Goal: Check status: Check status

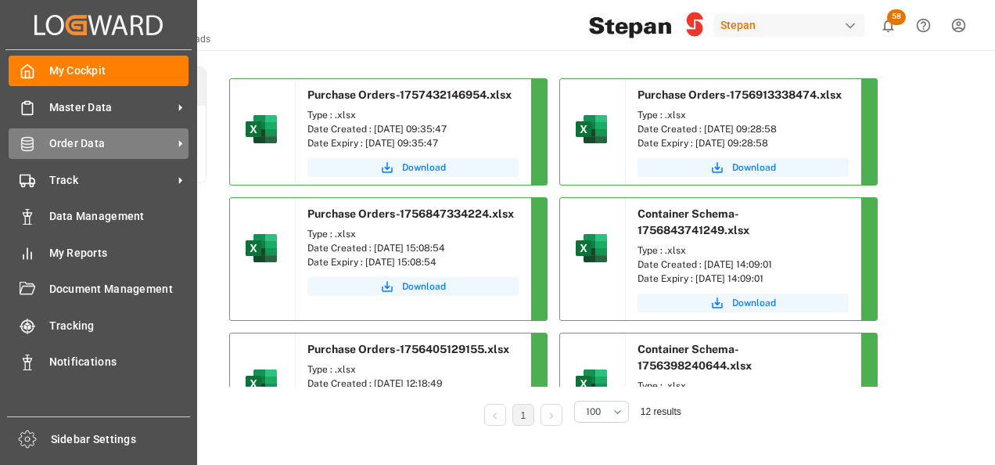
click at [66, 137] on span "Order Data" at bounding box center [111, 143] width 124 height 16
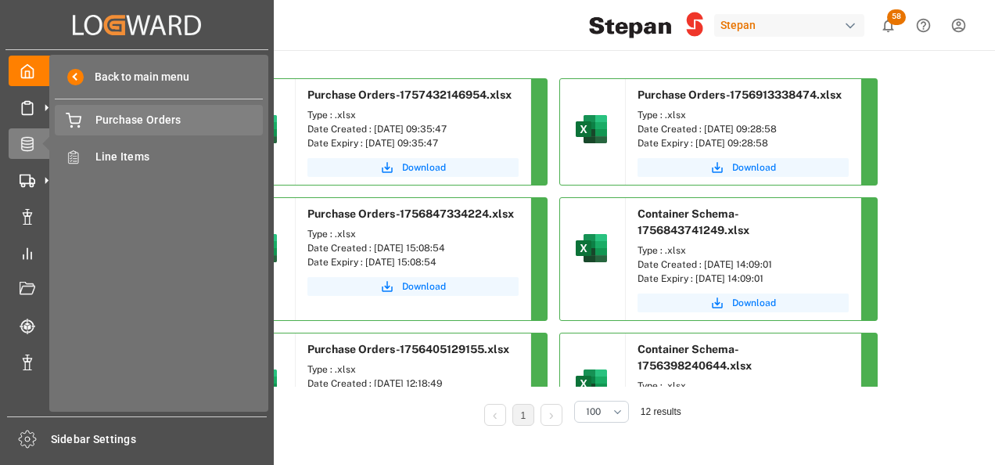
click at [147, 115] on span "Purchase Orders" at bounding box center [179, 120] width 168 height 16
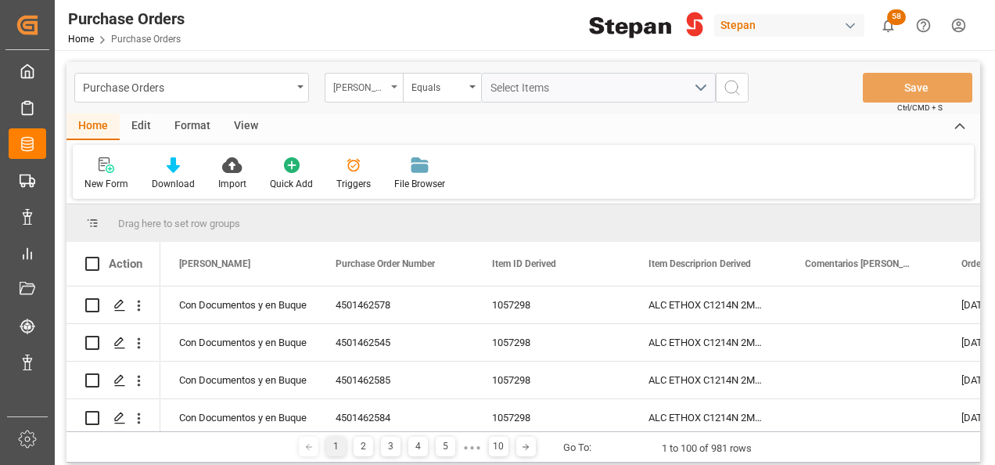
click at [393, 85] on icon "open menu" at bounding box center [394, 86] width 6 height 3
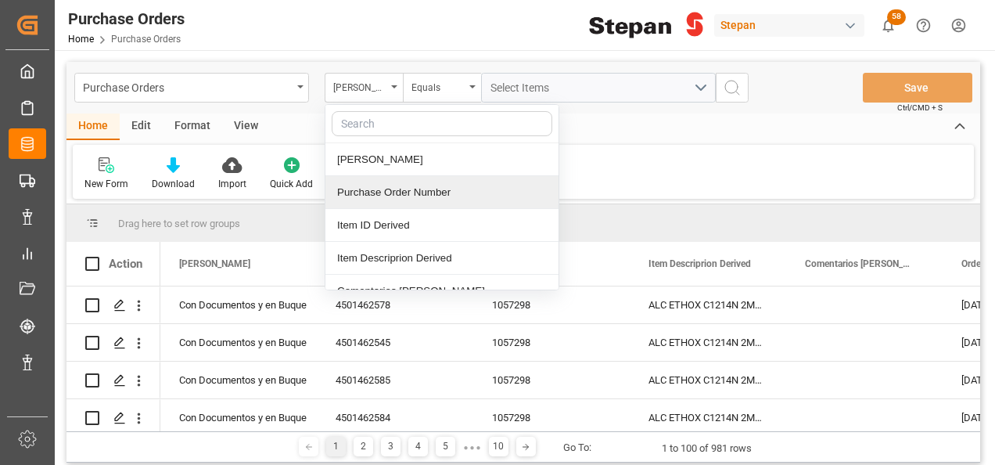
drag, startPoint x: 361, startPoint y: 189, endPoint x: 376, endPoint y: 176, distance: 19.9
click at [361, 189] on div "Purchase Order Number" at bounding box center [441, 192] width 233 height 33
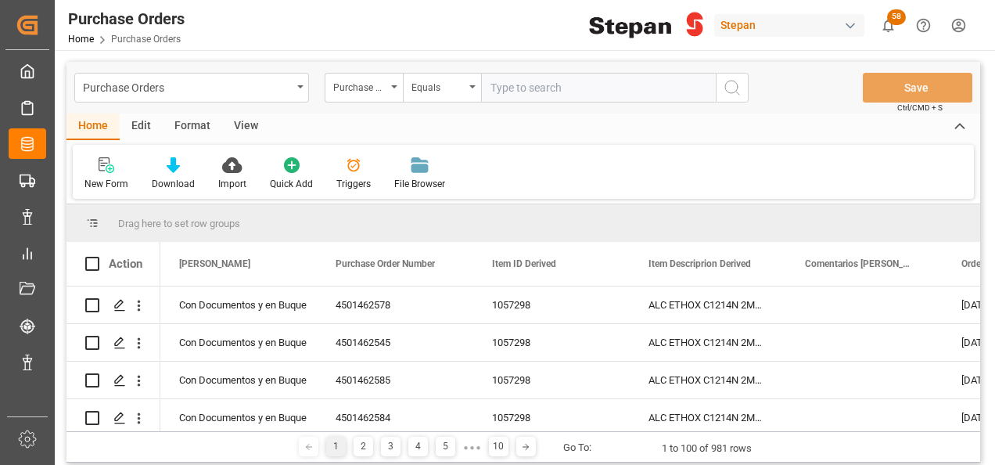
click at [537, 88] on input "text" at bounding box center [598, 88] width 235 height 30
type input "4501468582"
drag, startPoint x: 733, startPoint y: 81, endPoint x: 657, endPoint y: 84, distance: 75.9
click at [733, 81] on icon "search button" at bounding box center [732, 87] width 19 height 19
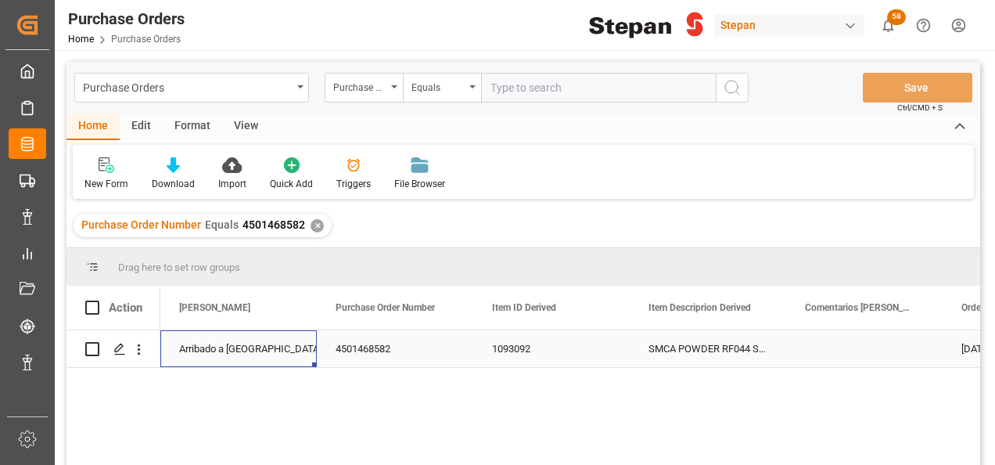
click at [213, 351] on div "Arribado a [GEOGRAPHIC_DATA]" at bounding box center [238, 349] width 119 height 36
click at [285, 353] on icon "open menu" at bounding box center [288, 358] width 19 height 19
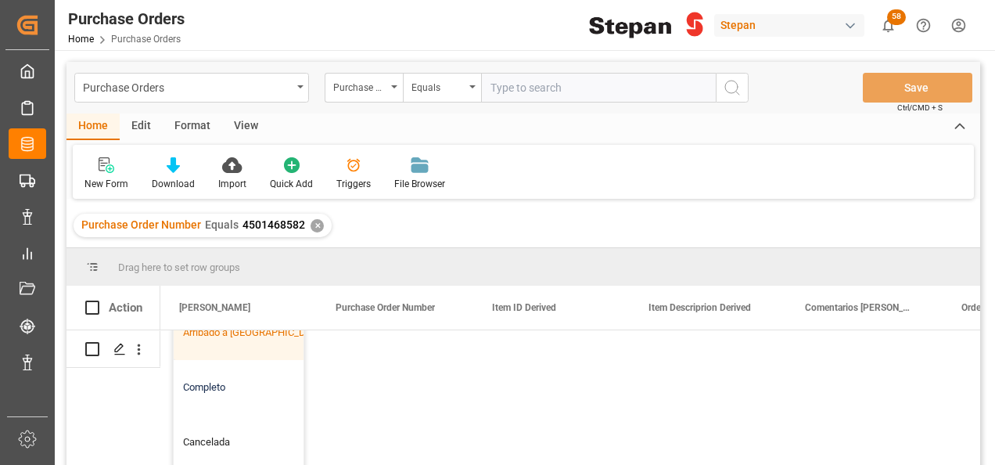
scroll to position [156, 0]
click at [208, 387] on div "Completo" at bounding box center [254, 386] width 161 height 55
type input "Completo"
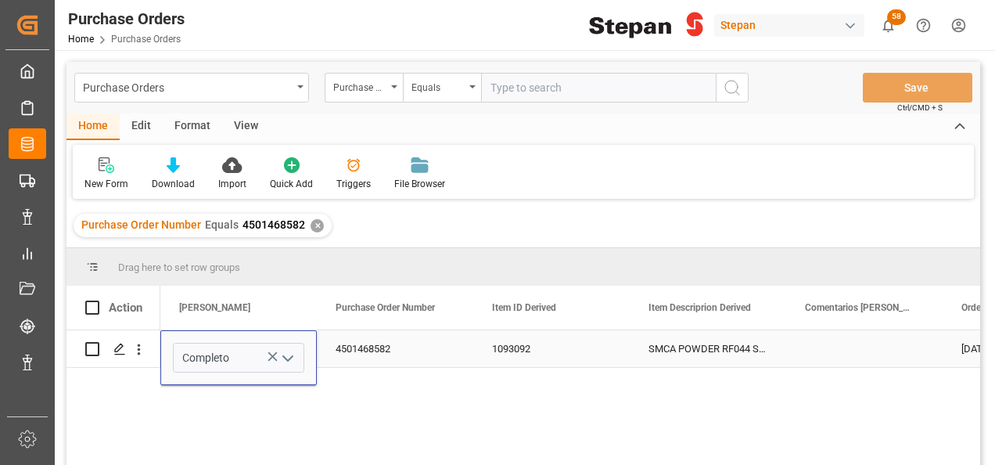
scroll to position [0, 0]
click at [367, 346] on div "4501468582" at bounding box center [395, 348] width 156 height 37
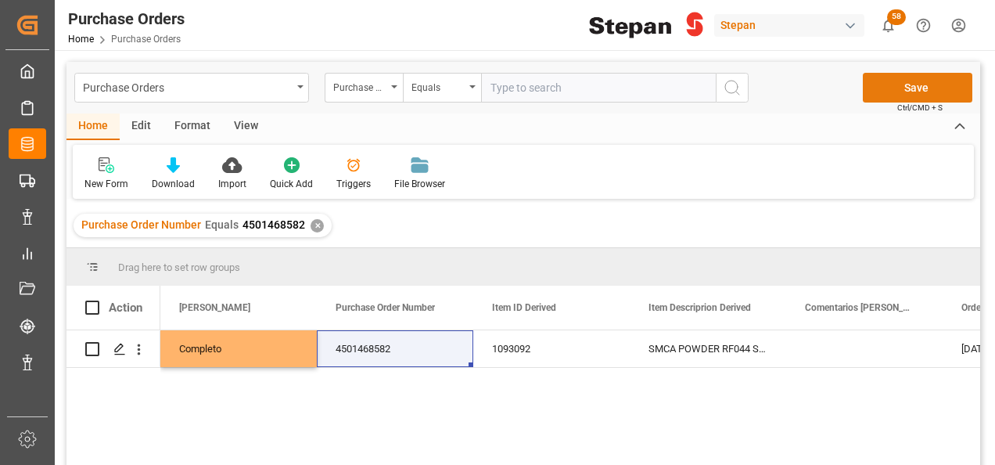
click at [909, 82] on button "Save" at bounding box center [918, 88] width 110 height 30
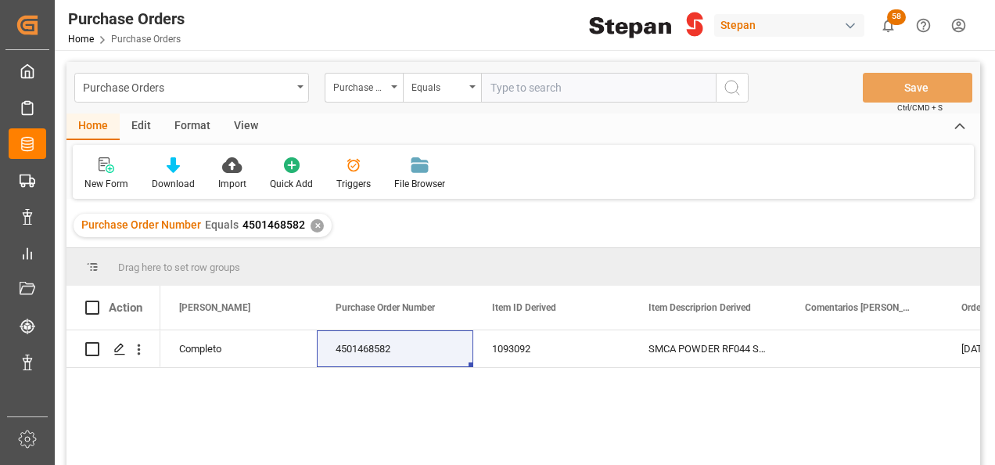
click at [311, 226] on div "✕" at bounding box center [317, 225] width 13 height 13
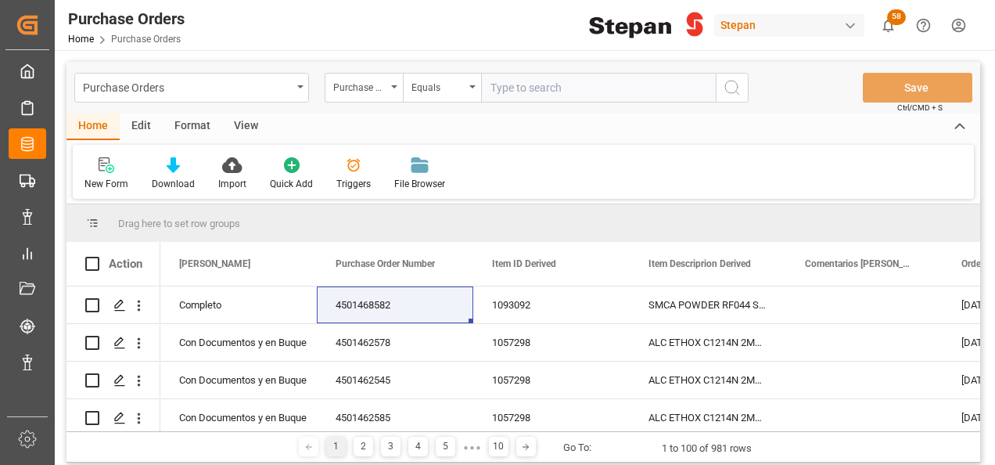
click at [512, 84] on input "text" at bounding box center [598, 88] width 235 height 30
paste input "4501462514"
type input "4501462514"
click at [732, 83] on icon "search button" at bounding box center [732, 87] width 19 height 19
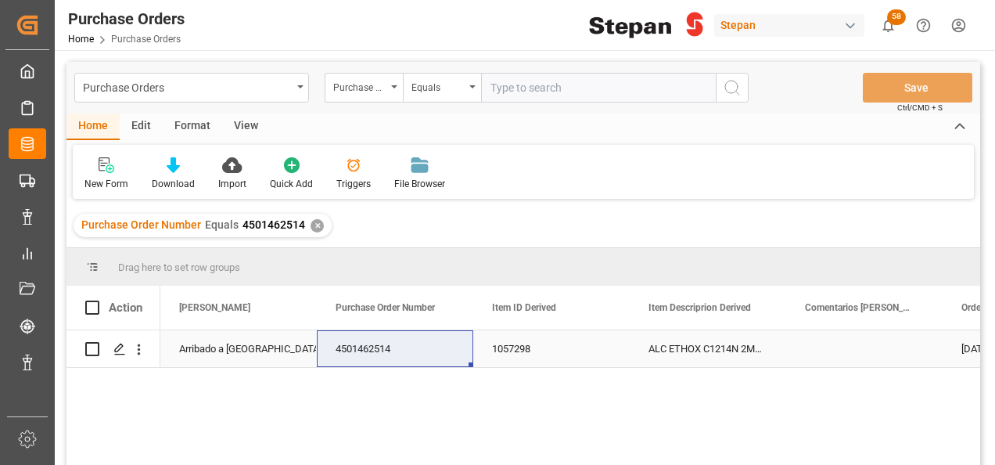
click at [211, 347] on div "Arribado a [GEOGRAPHIC_DATA]" at bounding box center [238, 349] width 119 height 36
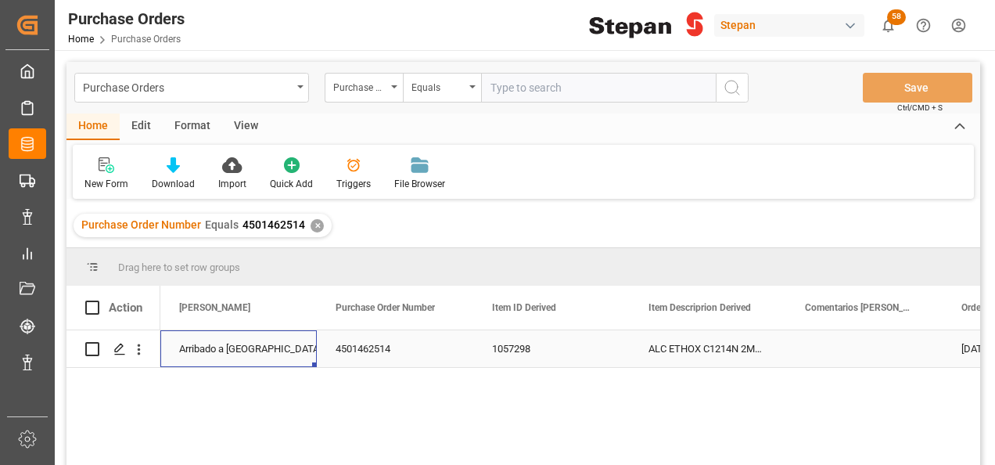
click at [211, 347] on div "Arribado a [GEOGRAPHIC_DATA]" at bounding box center [238, 349] width 119 height 36
click at [286, 352] on icon "open menu" at bounding box center [288, 358] width 19 height 19
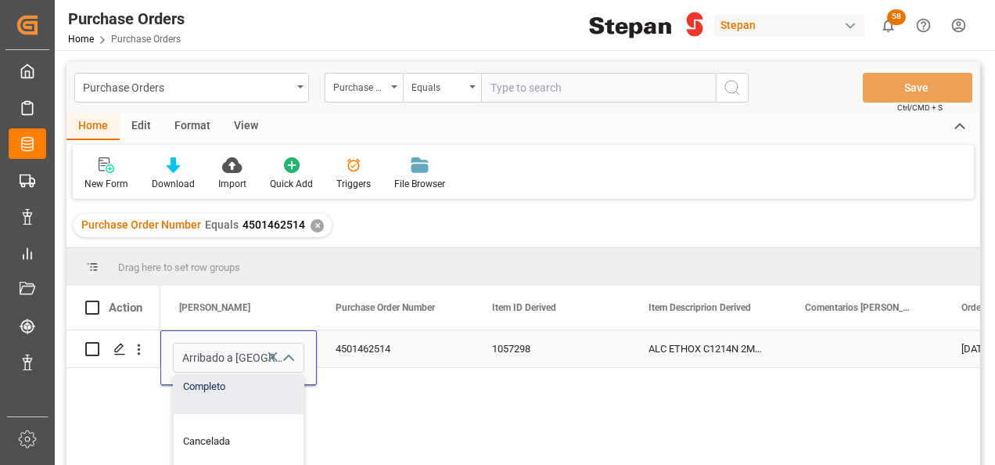
click at [207, 390] on div "Completo" at bounding box center [254, 386] width 161 height 55
type input "Completo"
click at [394, 347] on div "4501462514" at bounding box center [395, 348] width 156 height 37
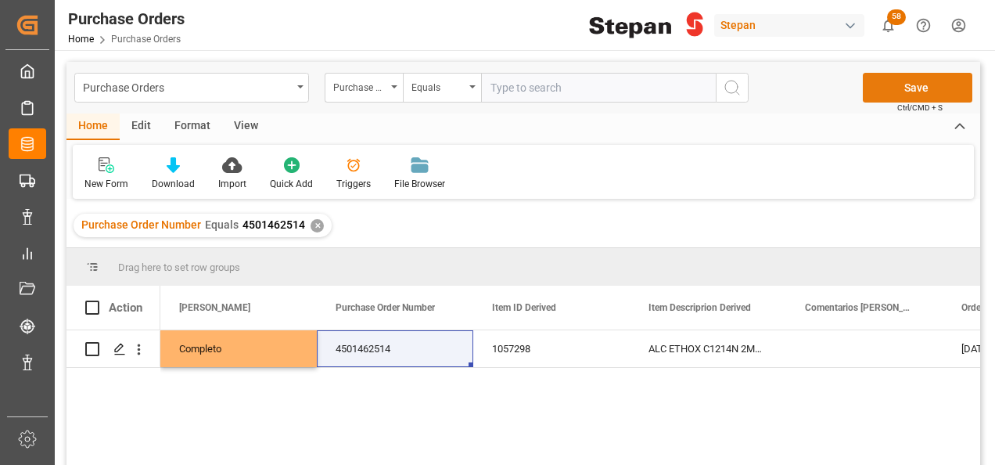
click at [890, 92] on button "Save" at bounding box center [918, 88] width 110 height 30
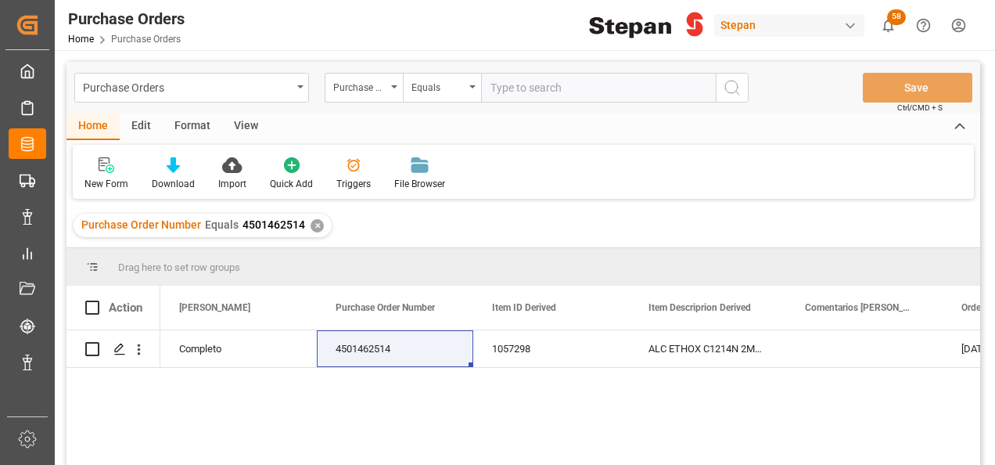
click at [311, 224] on div "✕" at bounding box center [317, 225] width 13 height 13
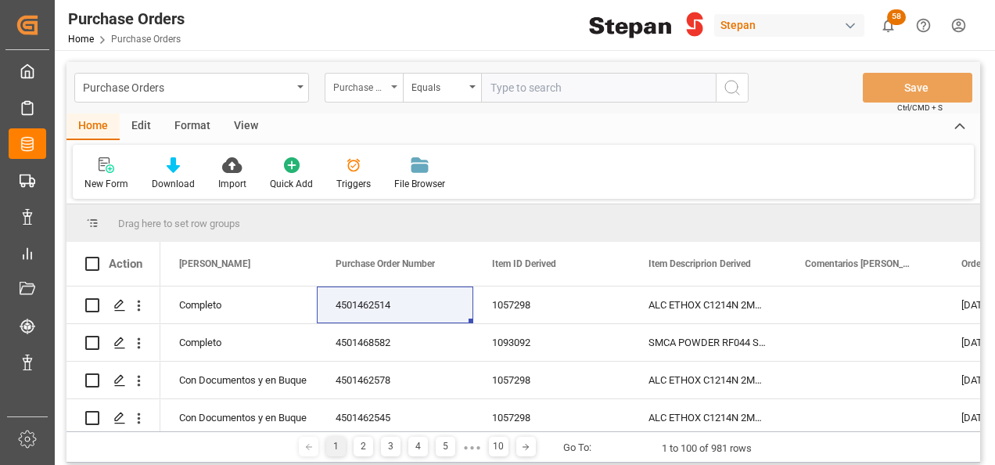
click at [394, 88] on icon "open menu" at bounding box center [394, 86] width 6 height 3
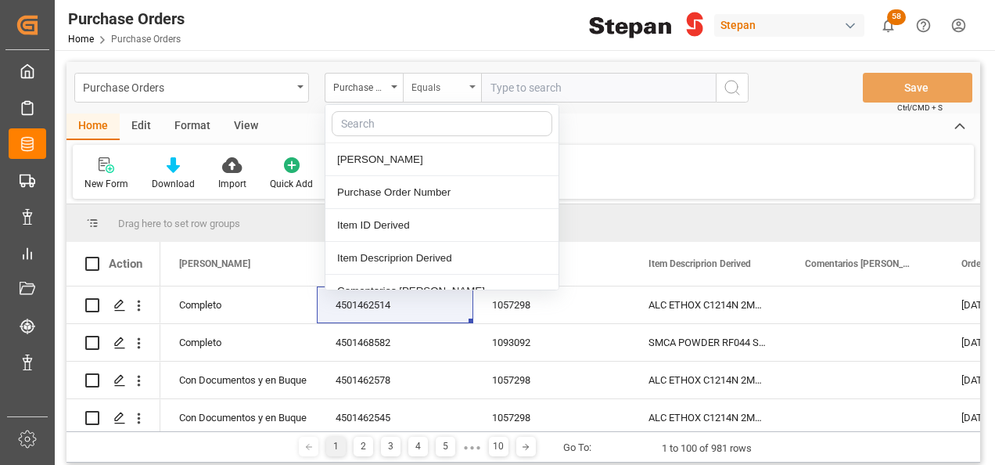
click at [455, 94] on div "Equals" at bounding box center [438, 86] width 53 height 18
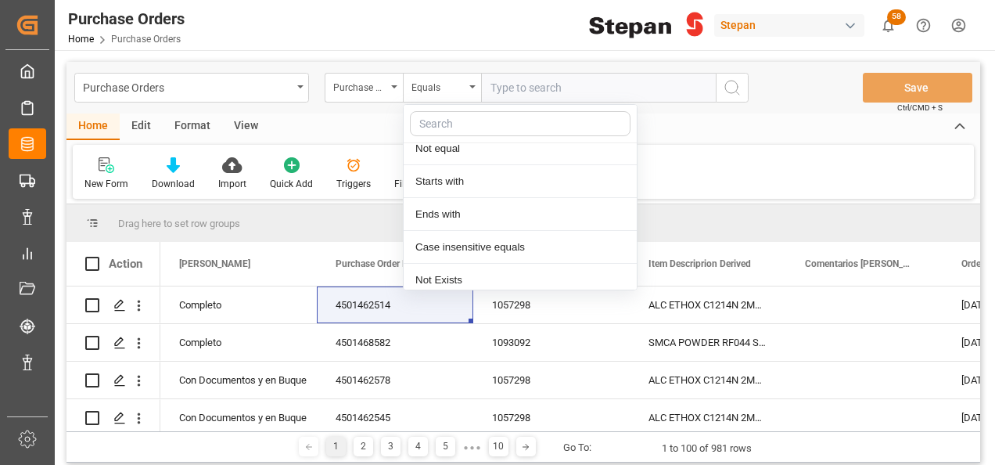
scroll to position [114, 0]
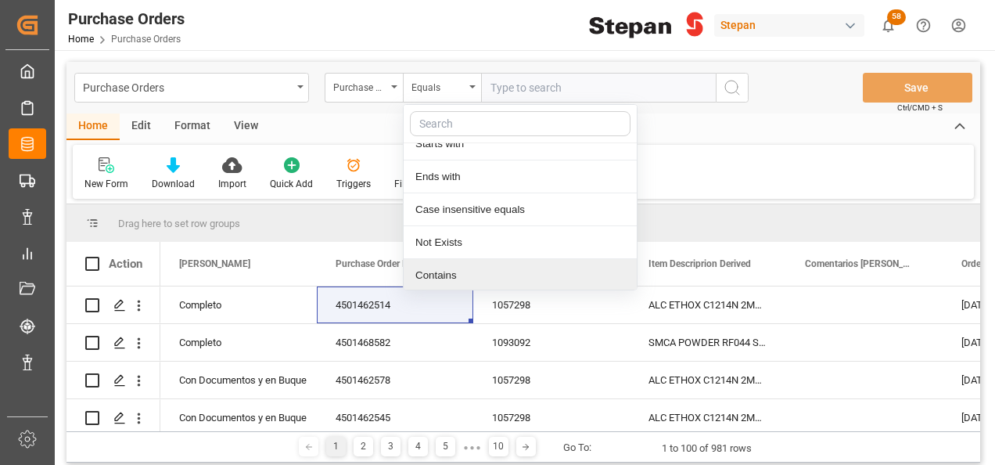
click at [435, 273] on div "Contains" at bounding box center [520, 275] width 233 height 33
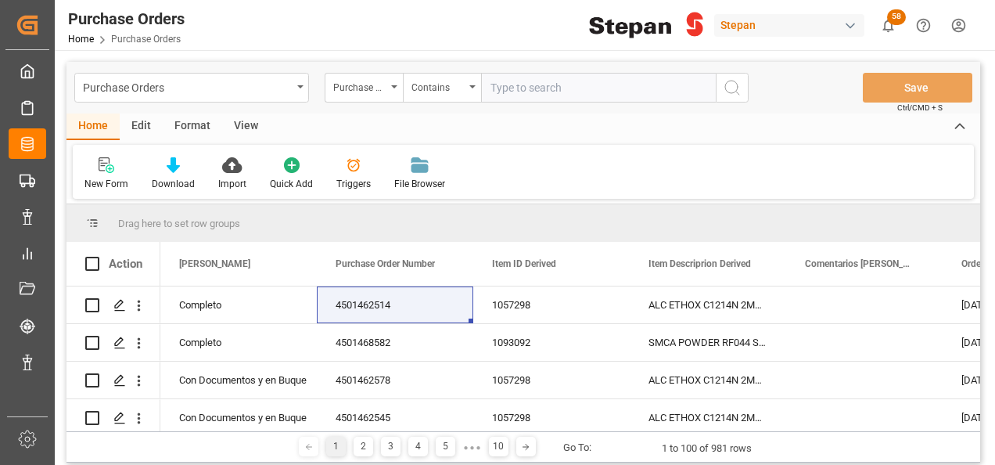
paste input "4501451543 4501451544"
click at [552, 86] on input "4501451543 4501451544" at bounding box center [598, 88] width 235 height 30
type input "4501451543,4501451544"
click at [729, 88] on icon "search button" at bounding box center [732, 87] width 19 height 19
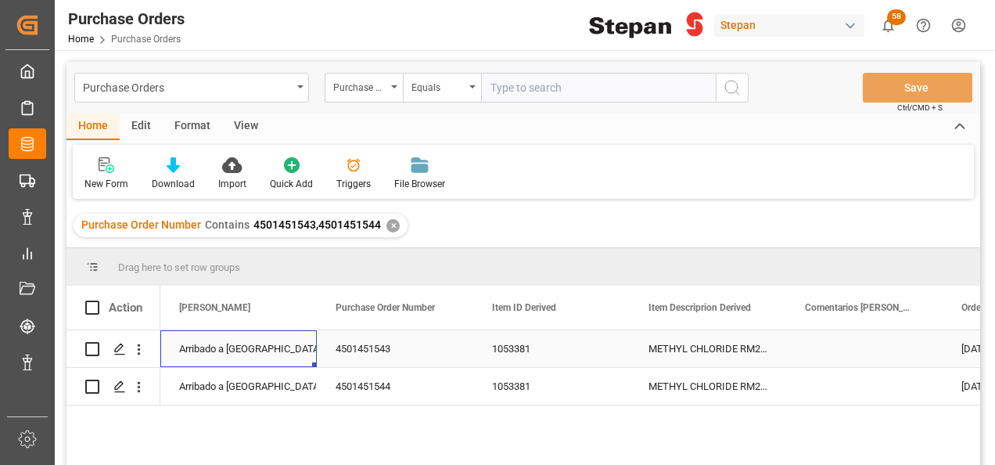
click at [231, 345] on div "Arribado a [GEOGRAPHIC_DATA]" at bounding box center [238, 349] width 119 height 36
click at [289, 358] on icon "open menu" at bounding box center [288, 358] width 19 height 19
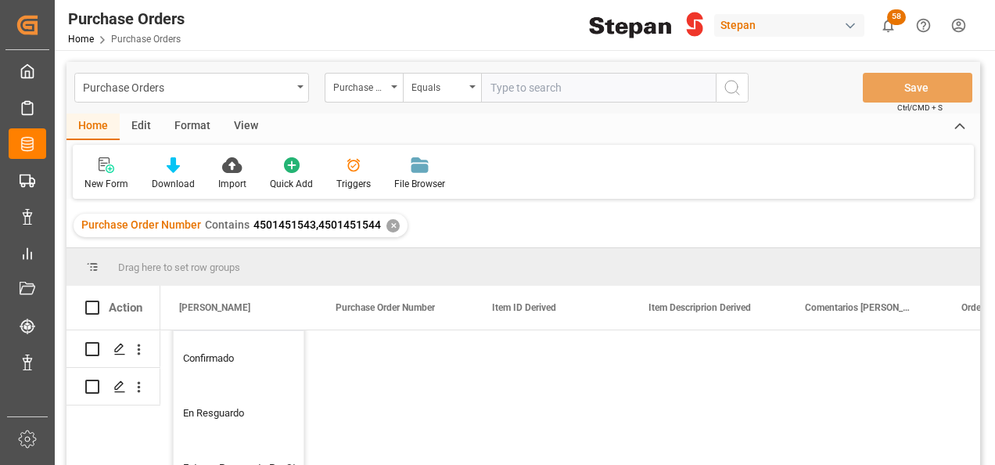
scroll to position [368, 0]
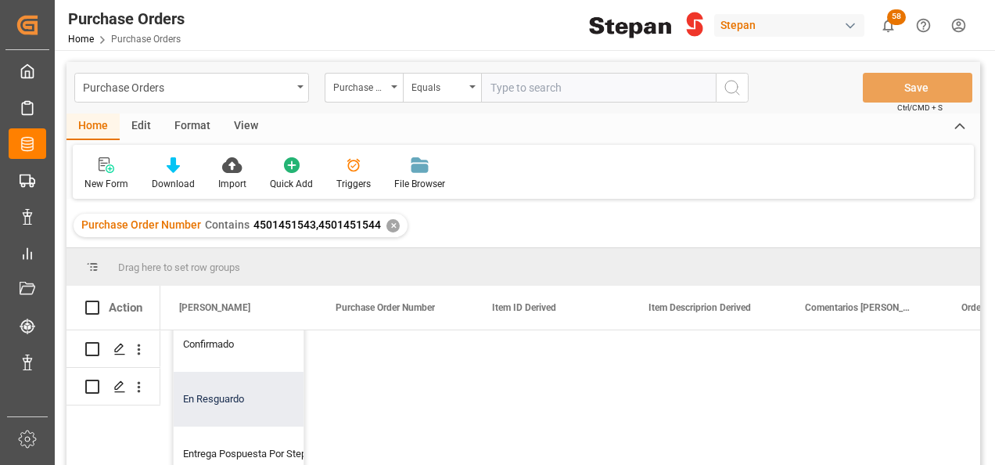
click at [215, 402] on div "En Resguardo" at bounding box center [254, 399] width 161 height 55
type input "En Resguardo"
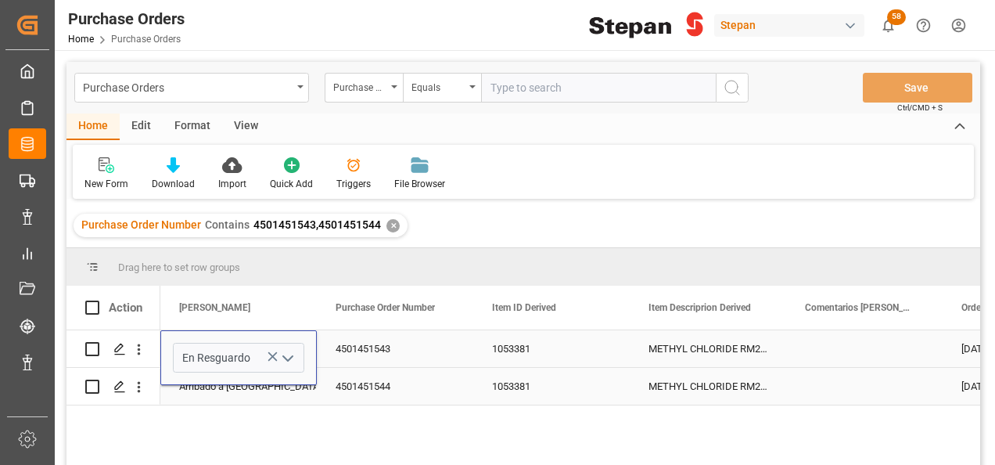
scroll to position [0, 0]
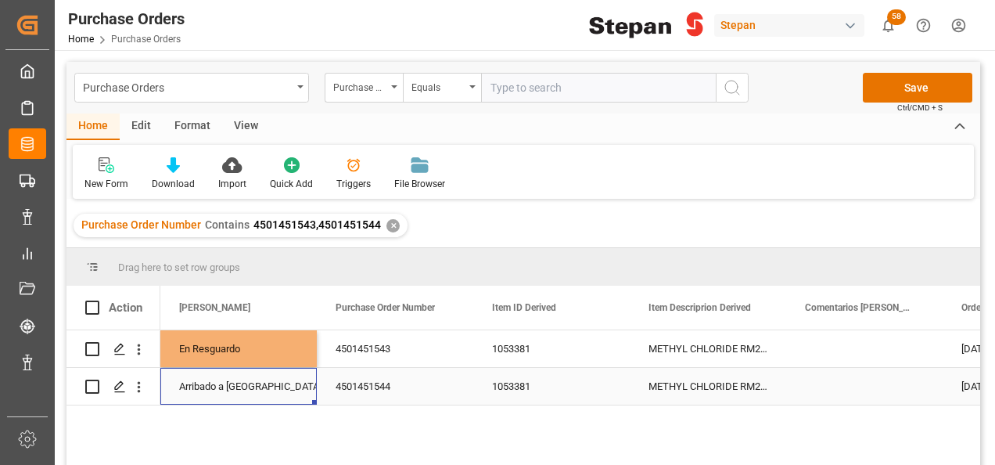
click at [208, 389] on div "Arribado a [GEOGRAPHIC_DATA]" at bounding box center [238, 386] width 119 height 36
click at [232, 352] on div "En Resguardo" at bounding box center [238, 349] width 119 height 36
drag, startPoint x: 313, startPoint y: 363, endPoint x: 305, endPoint y: 387, distance: 25.5
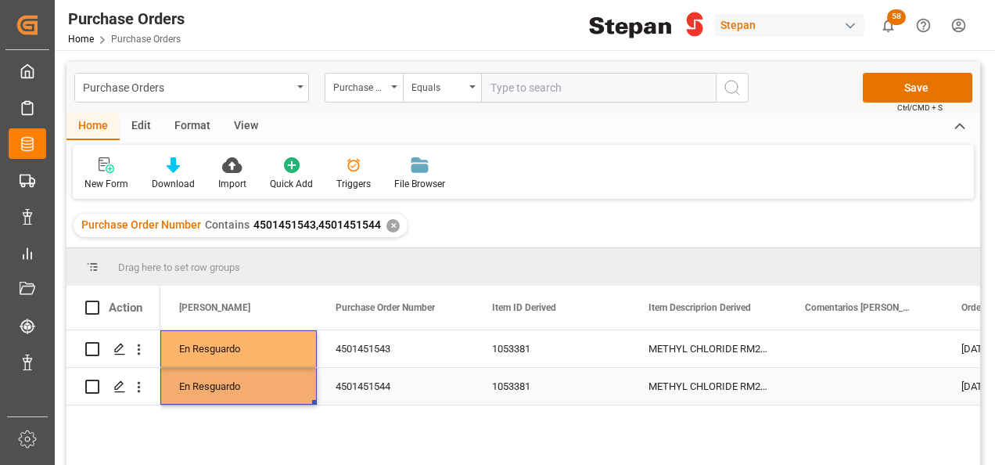
click at [293, 383] on div "En Resguardo" at bounding box center [238, 386] width 119 height 36
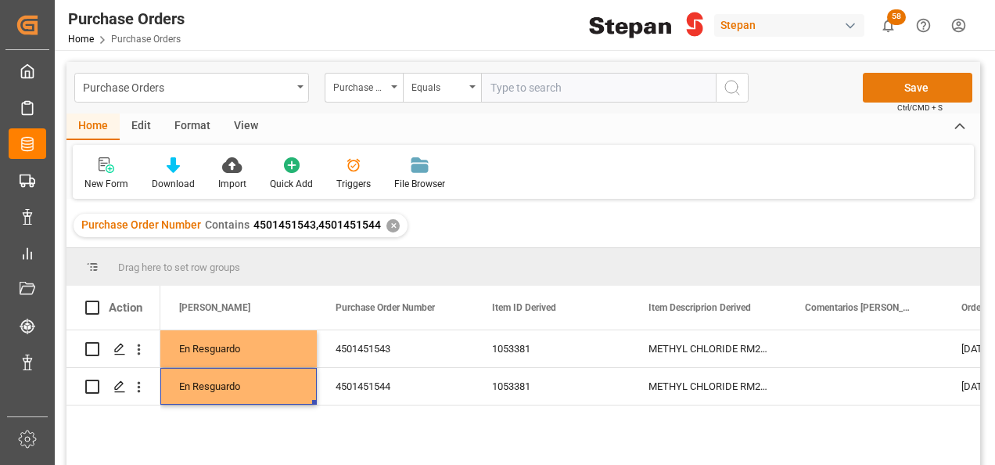
click at [890, 84] on button "Save" at bounding box center [918, 88] width 110 height 30
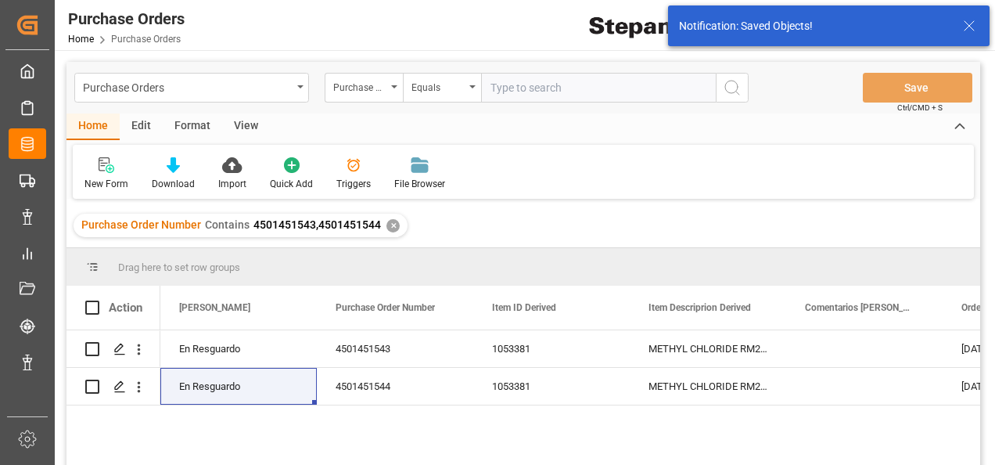
click at [390, 225] on div "✕" at bounding box center [392, 225] width 13 height 13
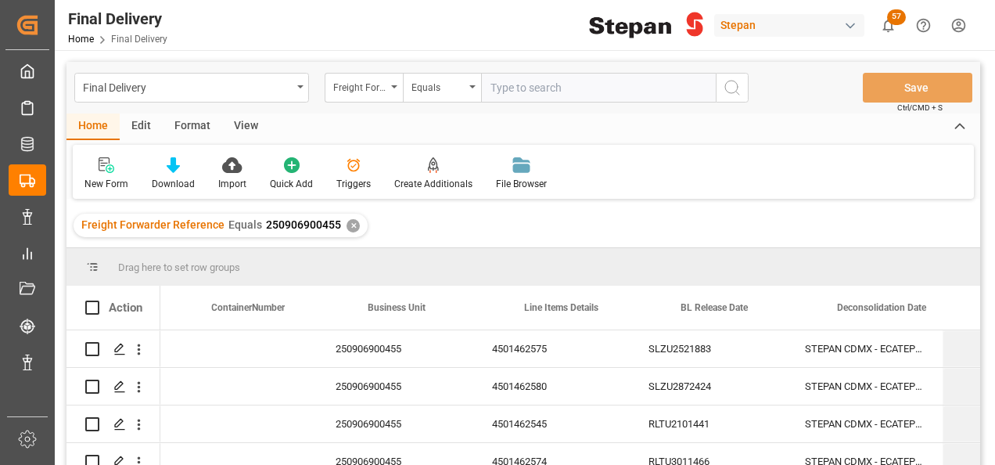
scroll to position [0, 437]
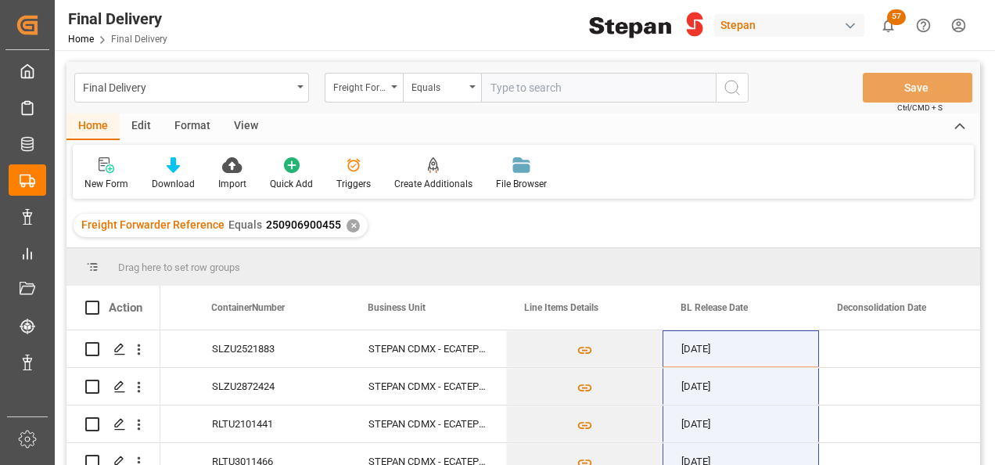
click at [347, 225] on div "✕" at bounding box center [353, 225] width 13 height 13
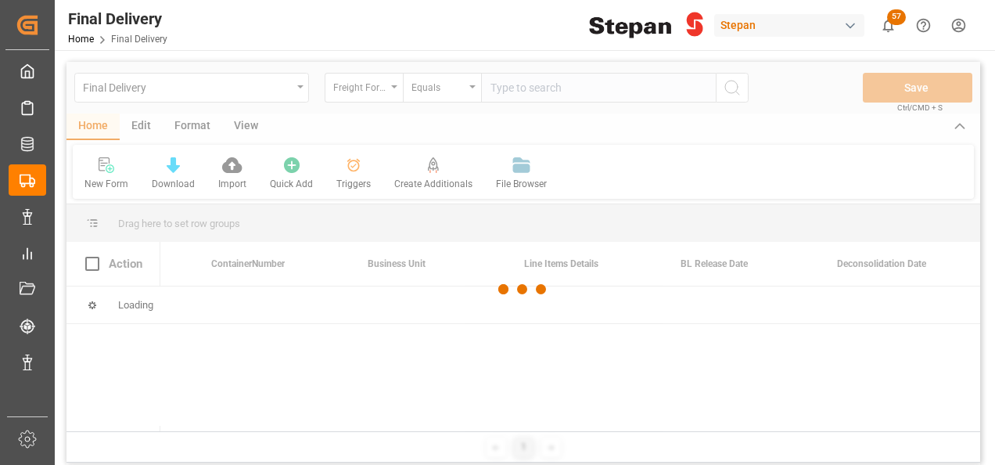
scroll to position [0, 437]
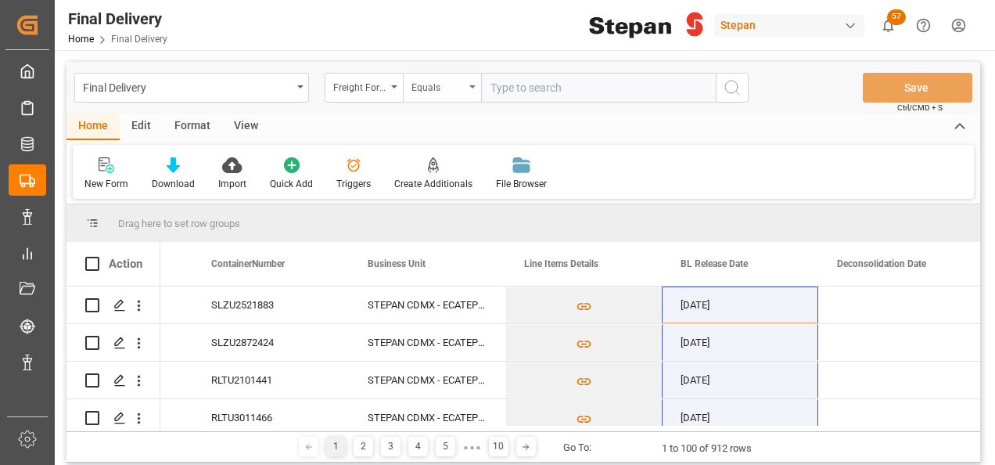
click at [408, 86] on div "Equals" at bounding box center [442, 88] width 78 height 30
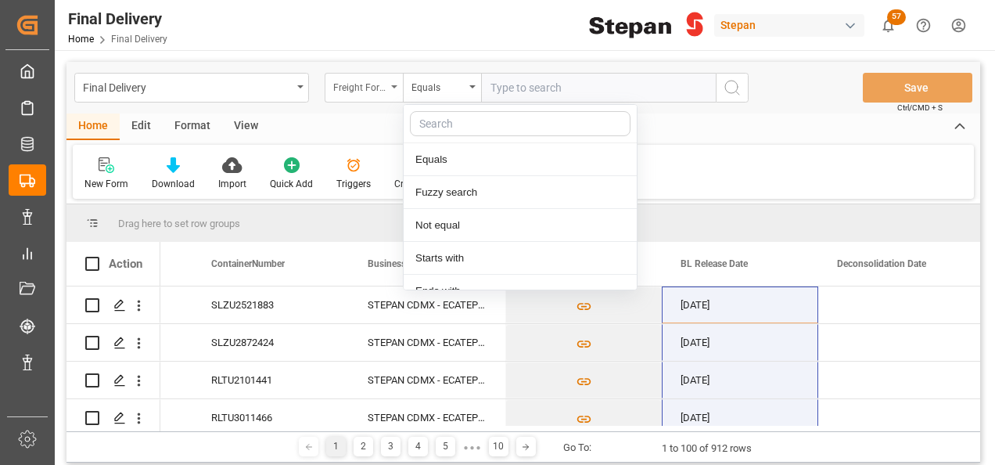
click at [395, 86] on icon "open menu" at bounding box center [394, 86] width 6 height 3
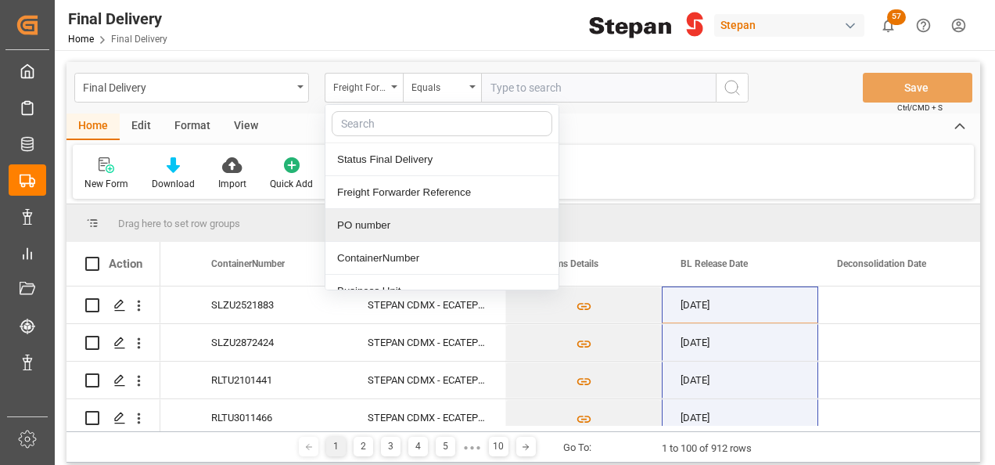
click at [368, 221] on div "PO number" at bounding box center [441, 225] width 233 height 33
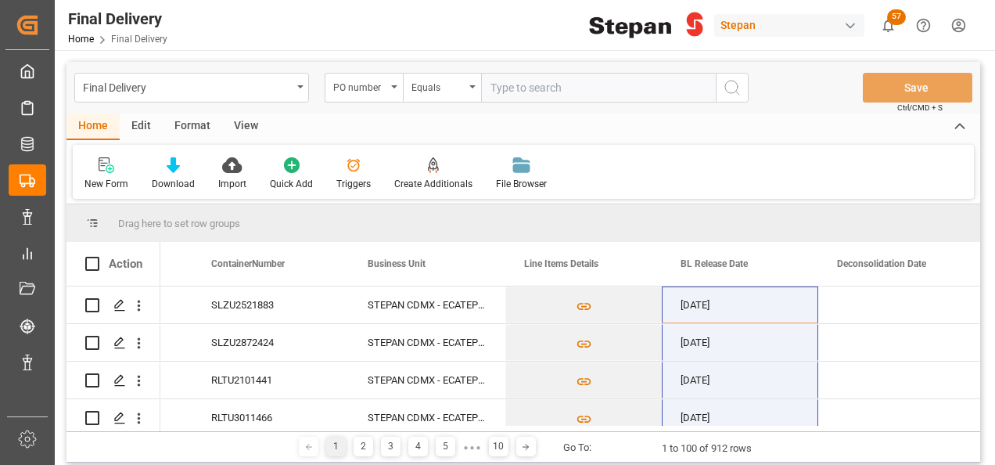
click at [515, 92] on input "text" at bounding box center [598, 88] width 235 height 30
paste input "4501468339"
type input "4501468339"
click at [738, 87] on circle "search button" at bounding box center [731, 87] width 13 height 13
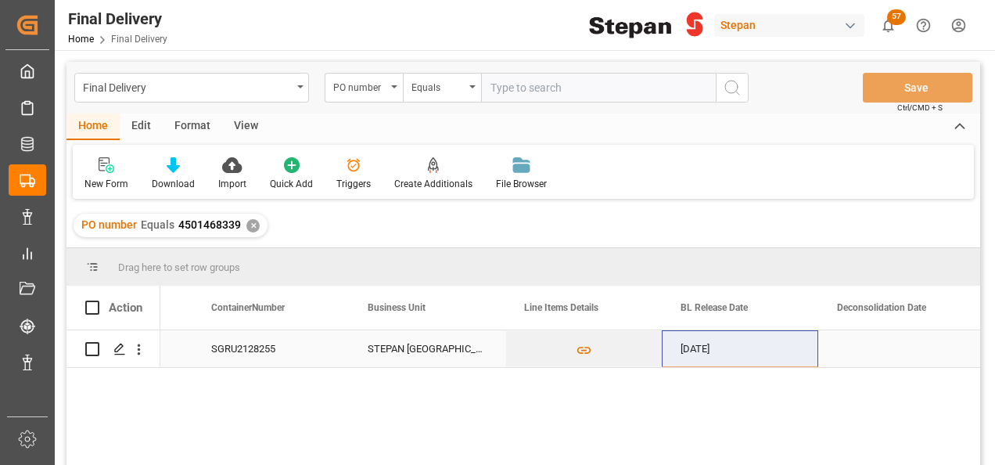
click at [874, 354] on div "Press SPACE to select this row." at bounding box center [896, 348] width 156 height 37
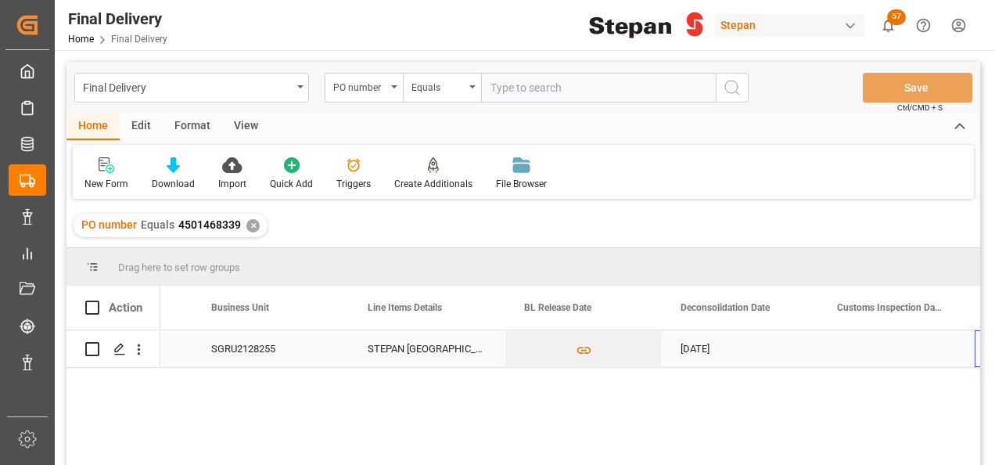
scroll to position [0, 750]
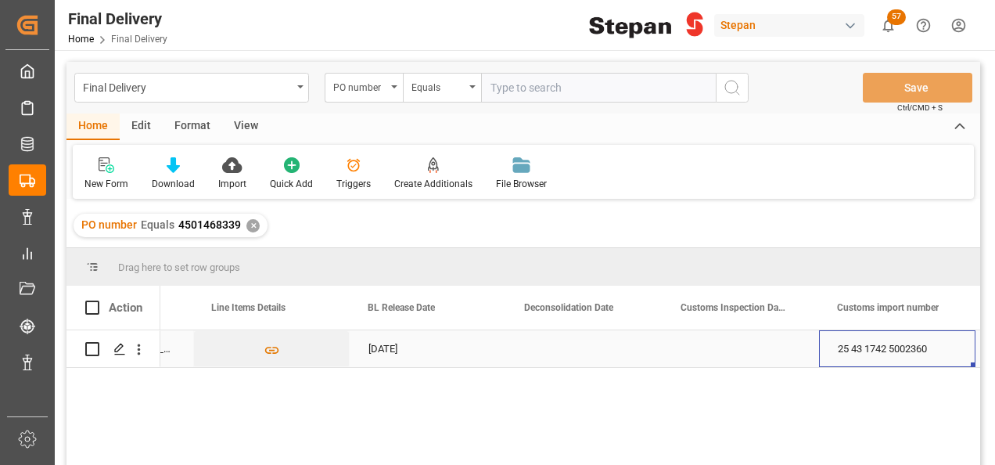
click at [721, 351] on div "Press SPACE to select this row." at bounding box center [741, 348] width 156 height 37
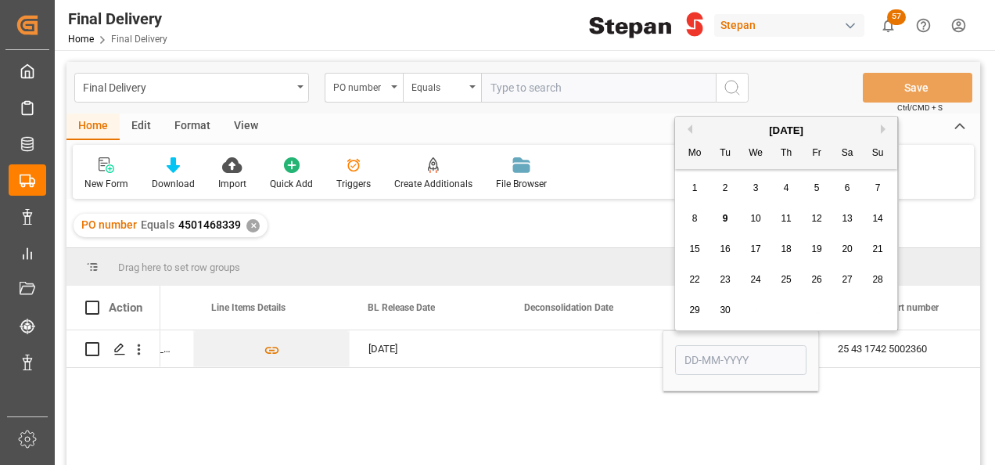
drag, startPoint x: 725, startPoint y: 214, endPoint x: 707, endPoint y: 310, distance: 97.1
click at [724, 214] on span "9" at bounding box center [725, 218] width 5 height 11
type input "09-09-2025"
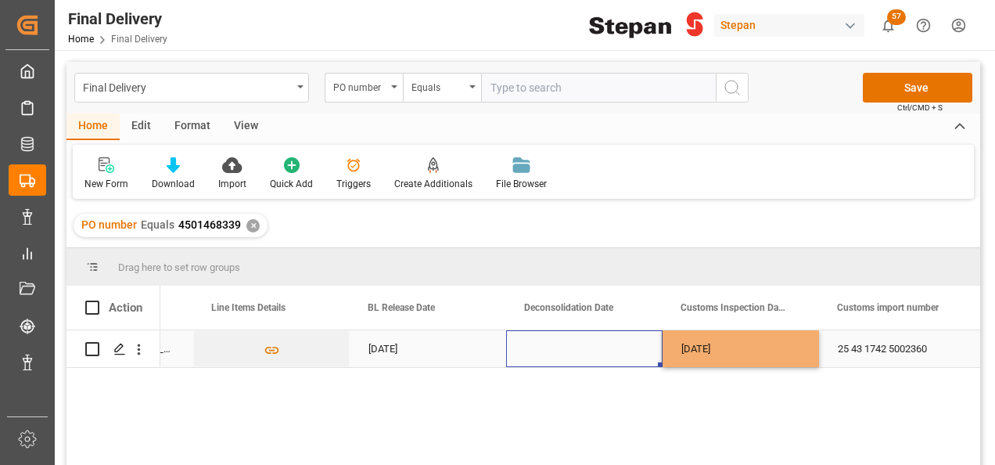
drag, startPoint x: 591, startPoint y: 342, endPoint x: 638, endPoint y: 335, distance: 47.5
click at [589, 343] on div "Press SPACE to select this row." at bounding box center [584, 348] width 156 height 37
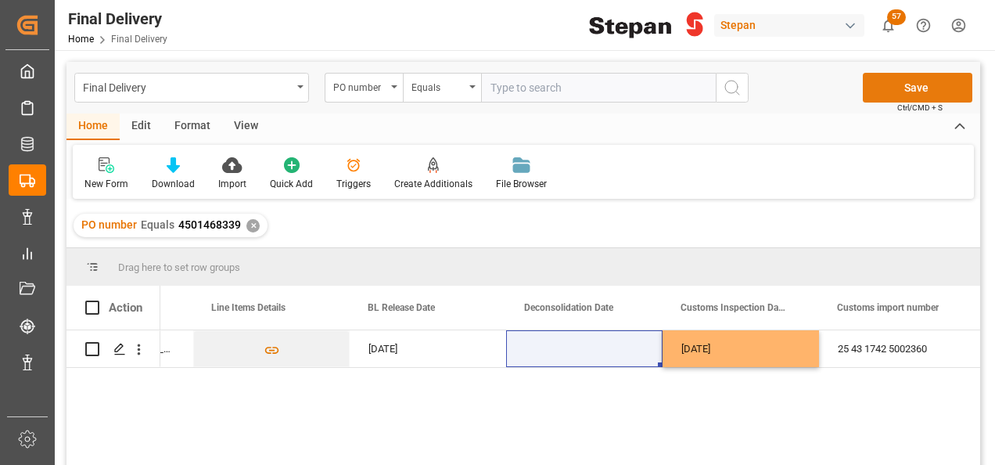
click at [910, 92] on button "Save" at bounding box center [918, 88] width 110 height 30
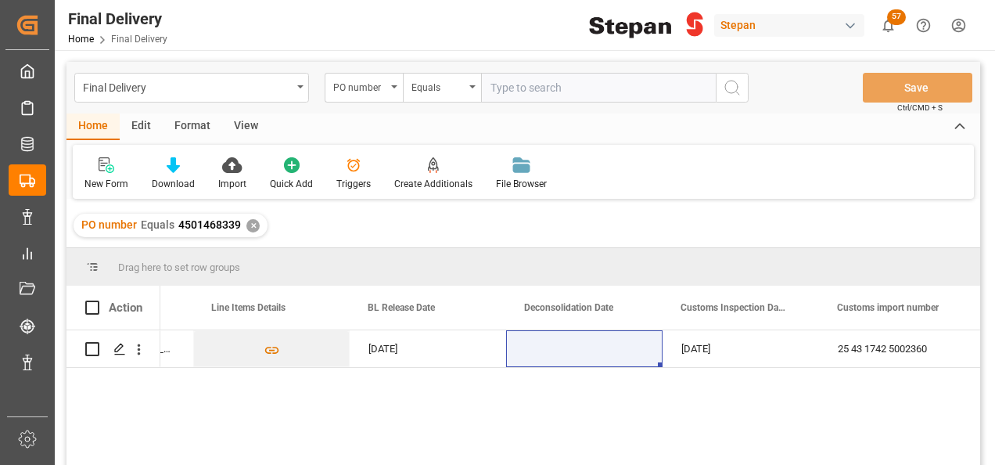
click at [251, 226] on div "✕" at bounding box center [252, 225] width 13 height 13
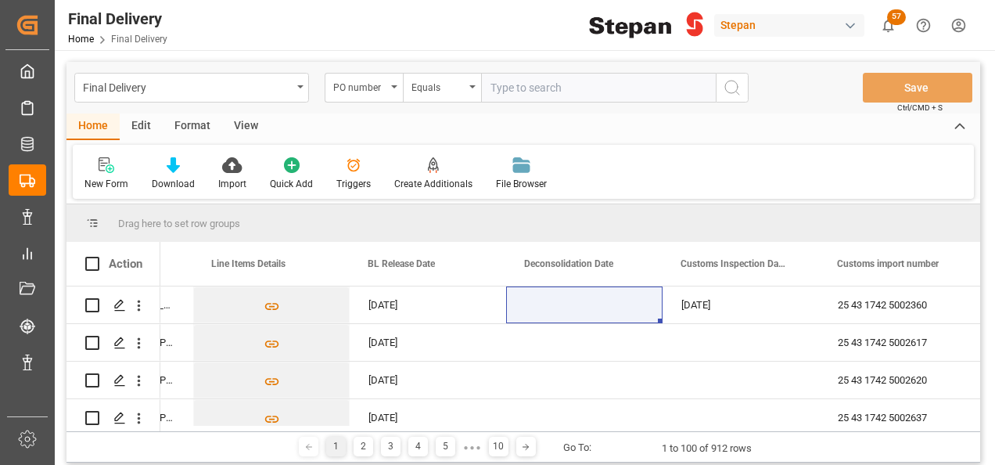
scroll to position [0, 750]
click at [513, 86] on input "text" at bounding box center [598, 88] width 235 height 30
paste input "4501462514"
type input "4501462514"
drag, startPoint x: 732, startPoint y: 89, endPoint x: 515, endPoint y: 134, distance: 222.0
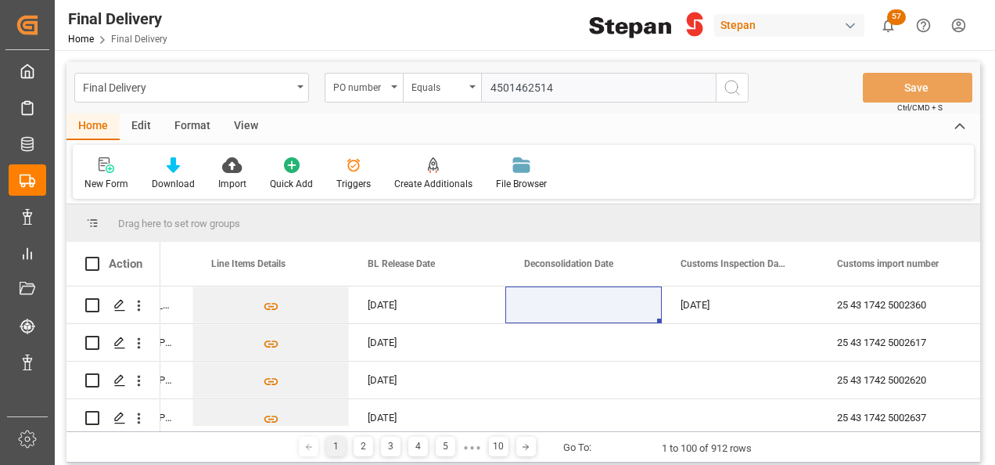
click at [733, 90] on icon "search button" at bounding box center [732, 87] width 19 height 19
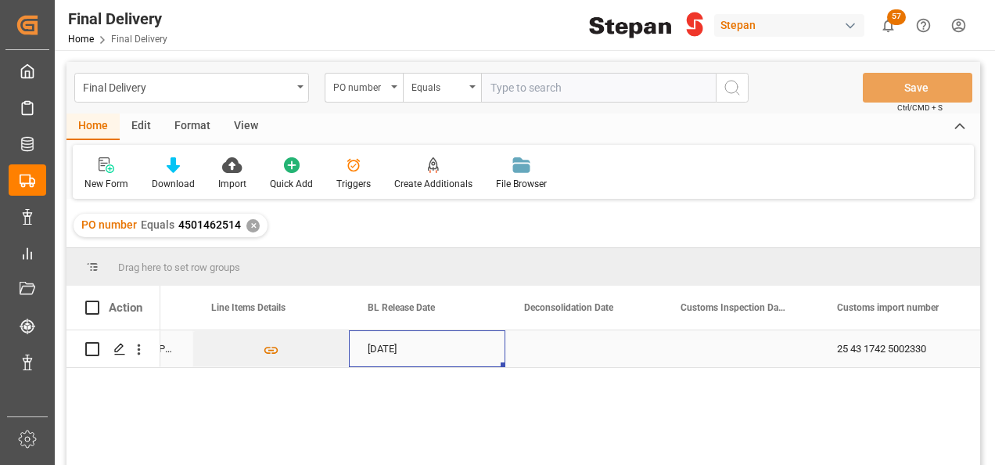
click at [383, 347] on div "21-08-2025" at bounding box center [427, 348] width 156 height 37
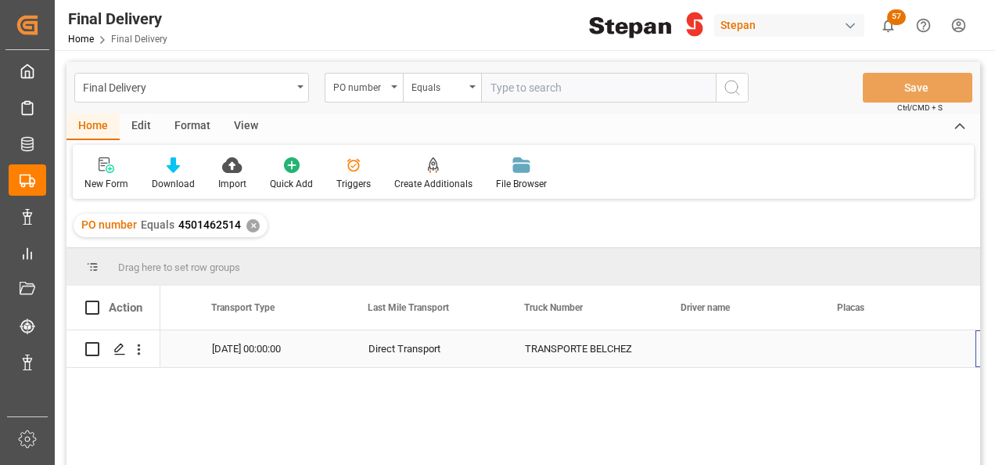
scroll to position [0, 2784]
click at [241, 224] on div "PO number Equals 4501462514 ✕" at bounding box center [171, 225] width 194 height 23
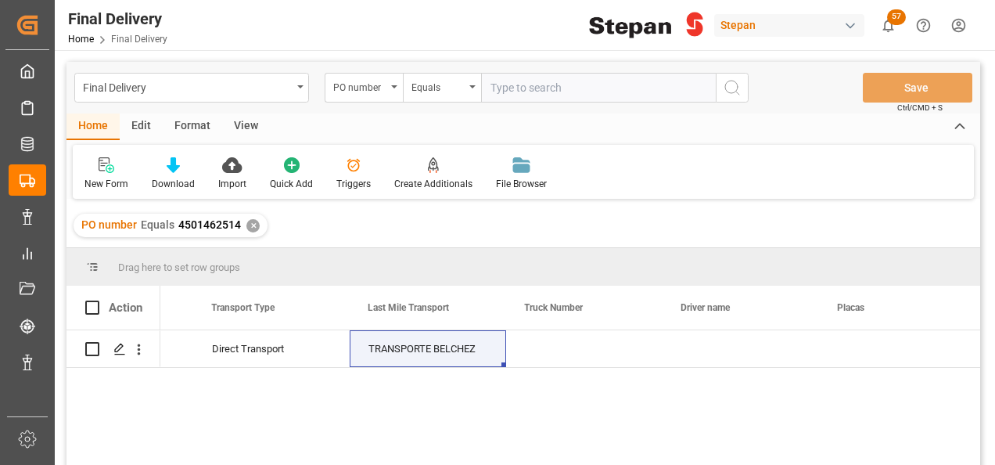
drag, startPoint x: 251, startPoint y: 223, endPoint x: 298, endPoint y: 267, distance: 64.2
click at [298, 267] on div "Final Delivery PO number Equals Save Ctrl/CMD + S Home Edit Format View New For…" at bounding box center [524, 284] width 914 height 444
